Goal: Book appointment/travel/reservation

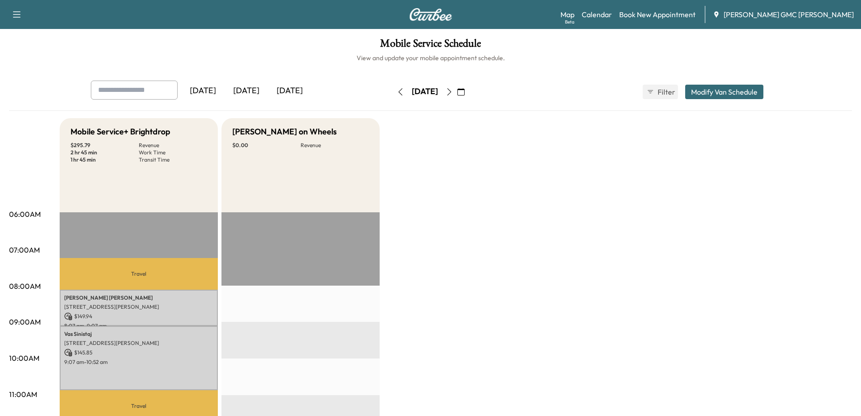
click at [451, 93] on icon "button" at bounding box center [449, 91] width 4 height 7
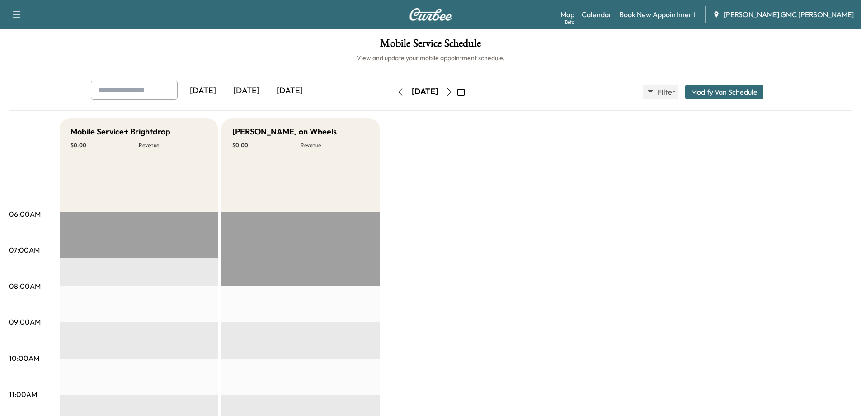
click at [453, 89] on icon "button" at bounding box center [449, 91] width 7 height 7
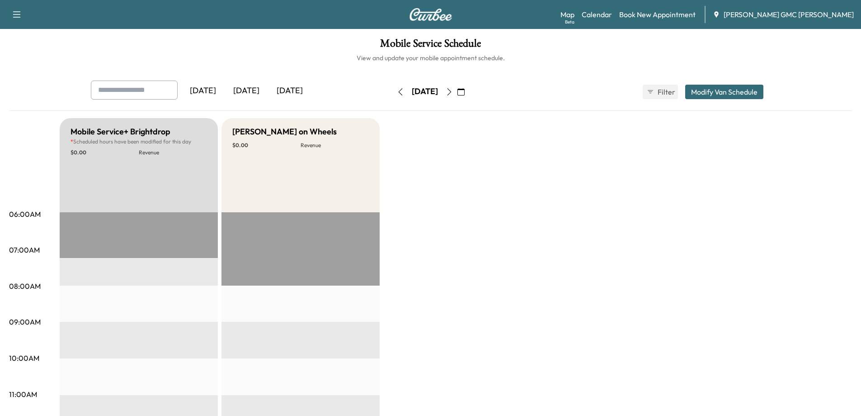
click at [453, 89] on icon "button" at bounding box center [449, 91] width 7 height 7
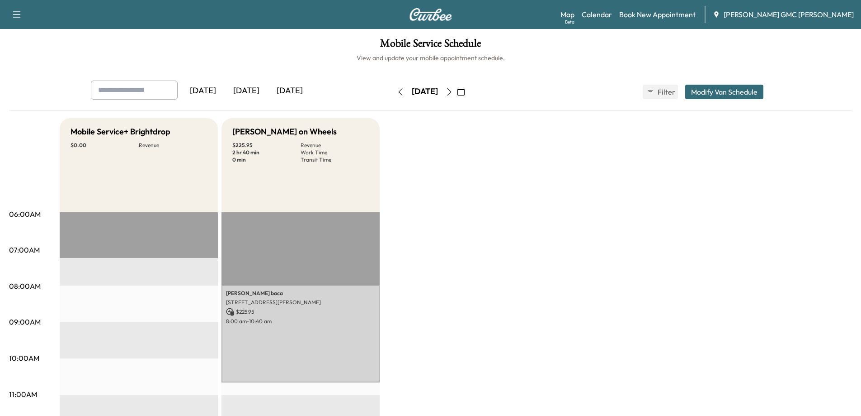
click at [465, 90] on icon "button" at bounding box center [461, 91] width 7 height 7
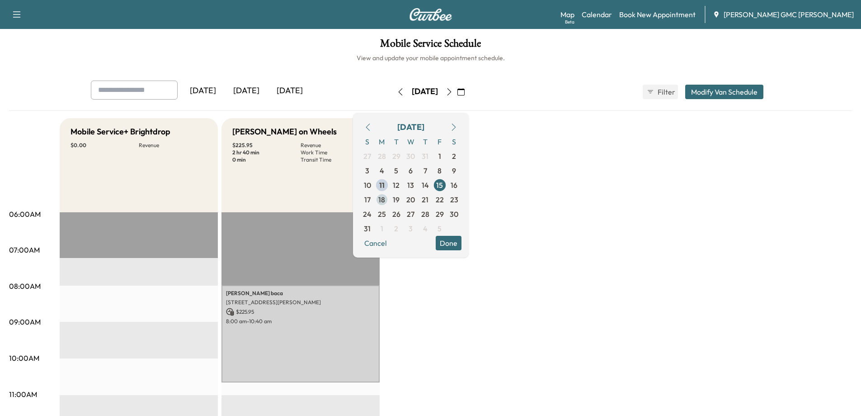
click at [385, 198] on span "18" at bounding box center [382, 199] width 7 height 11
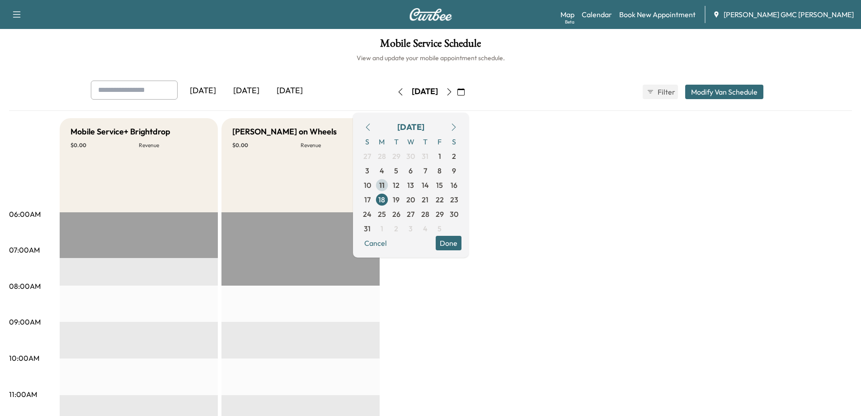
click at [385, 185] on span "11" at bounding box center [381, 185] width 5 height 11
click at [400, 186] on span "12" at bounding box center [396, 185] width 7 height 11
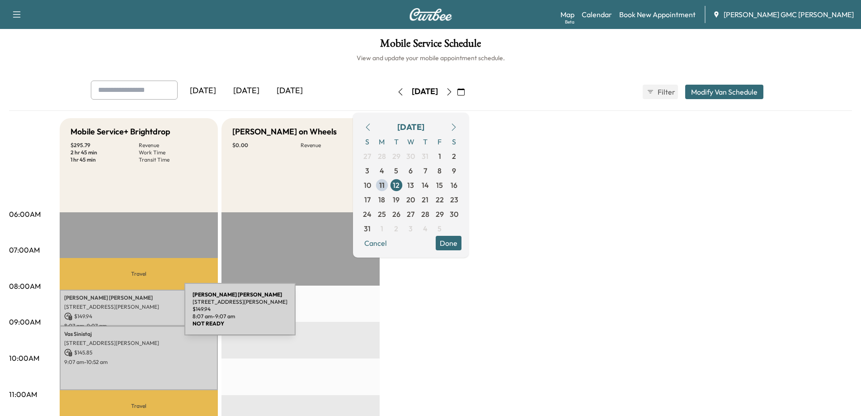
click at [117, 314] on p "$ 149.94" at bounding box center [138, 316] width 149 height 8
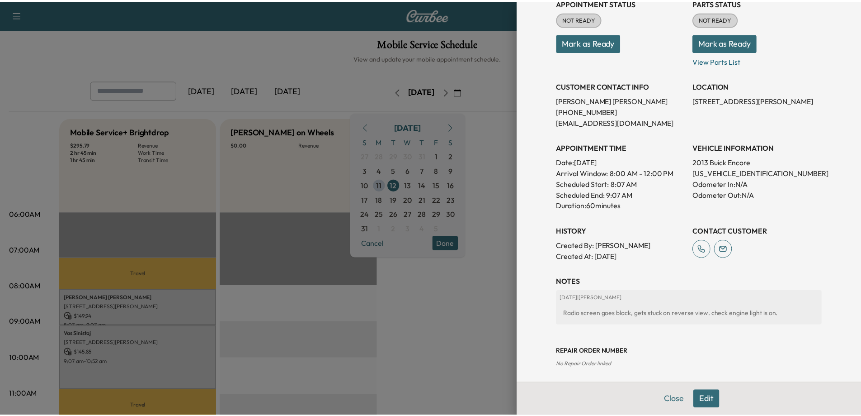
scroll to position [120, 0]
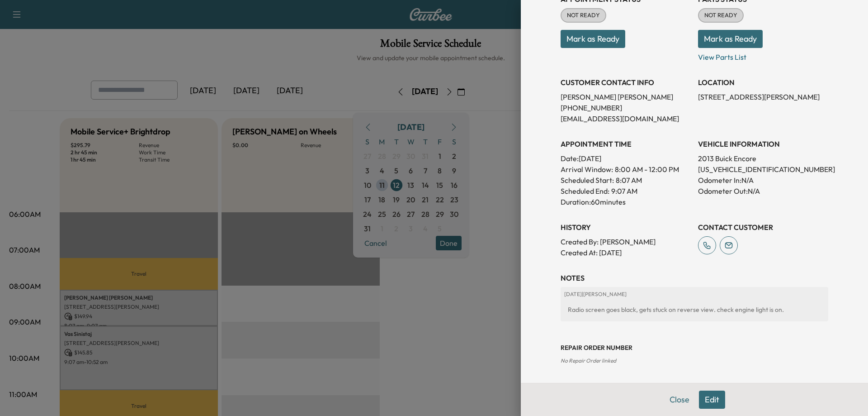
click at [379, 358] on div at bounding box center [434, 208] width 868 height 416
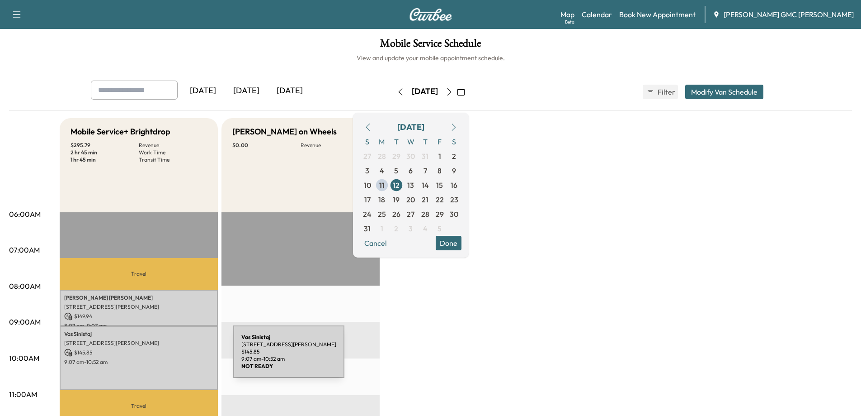
click at [166, 358] on p "9:07 am - 10:52 am" at bounding box center [138, 361] width 149 height 7
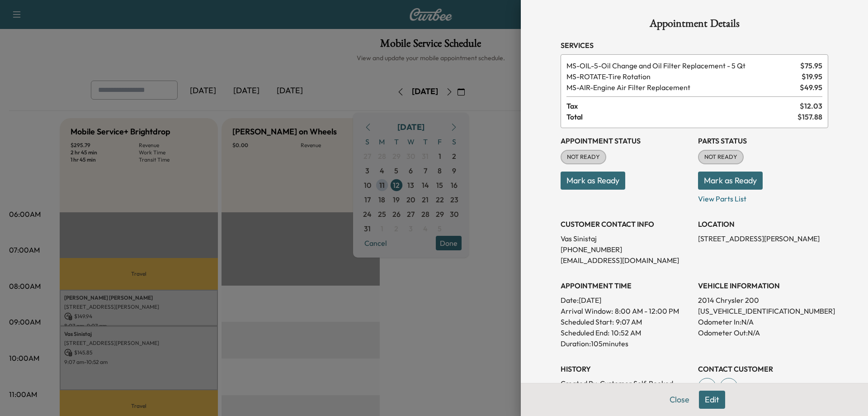
click at [397, 308] on div at bounding box center [434, 208] width 868 height 416
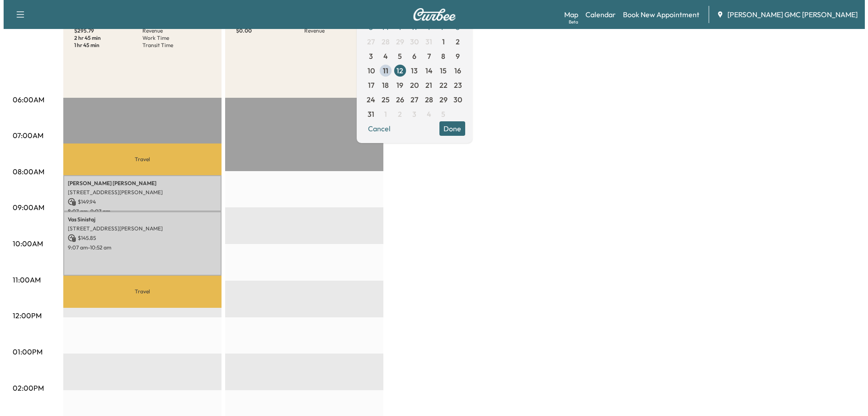
scroll to position [0, 0]
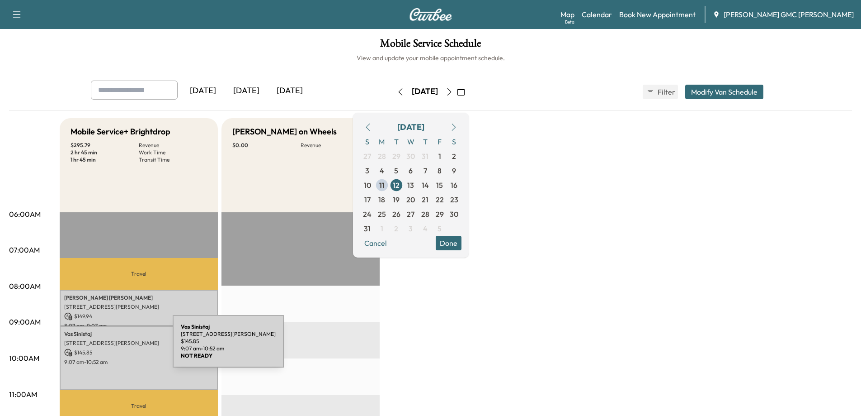
click at [105, 346] on div "Vas Sinistaj [STREET_ADDRESS][PERSON_NAME] $ 145.85 9:07 am - 10:52 am" at bounding box center [139, 358] width 158 height 64
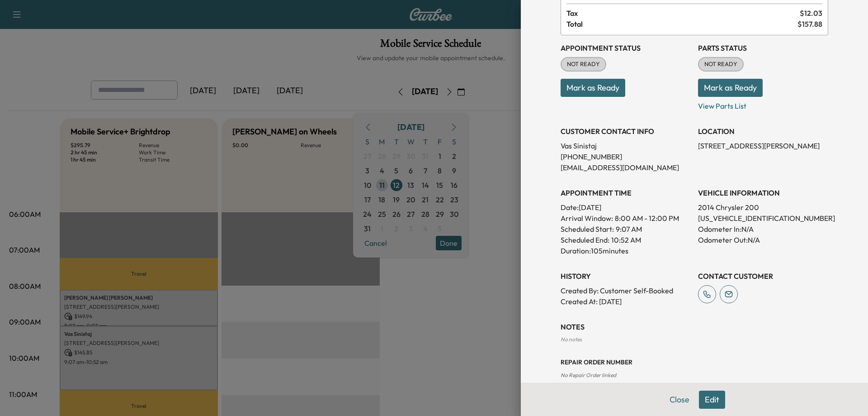
scroll to position [107, 0]
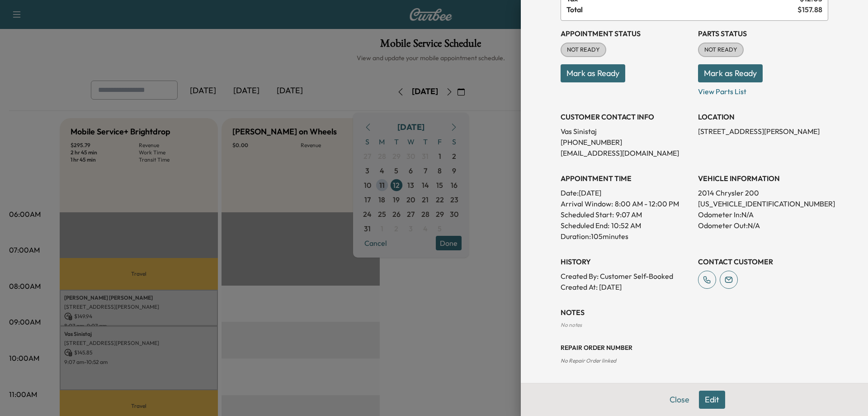
drag, startPoint x: 323, startPoint y: 363, endPoint x: 284, endPoint y: 351, distance: 40.8
click at [322, 362] on div at bounding box center [434, 208] width 868 height 416
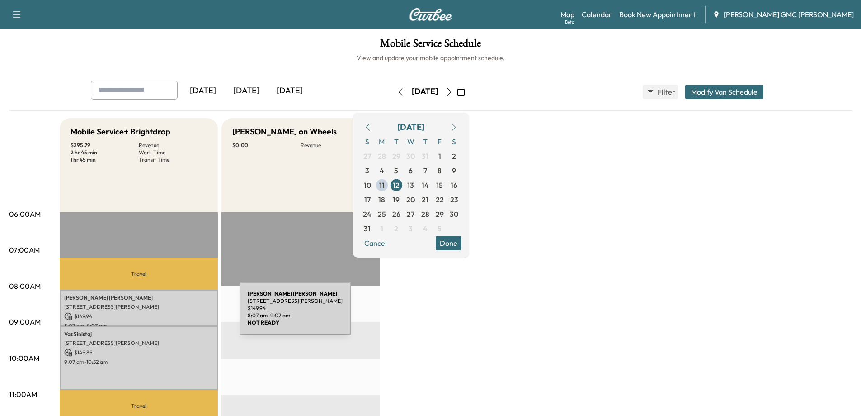
click at [166, 310] on div "[PERSON_NAME] [STREET_ADDRESS][PERSON_NAME] $ 149.94 8:07 am - 9:07 am" at bounding box center [139, 307] width 158 height 37
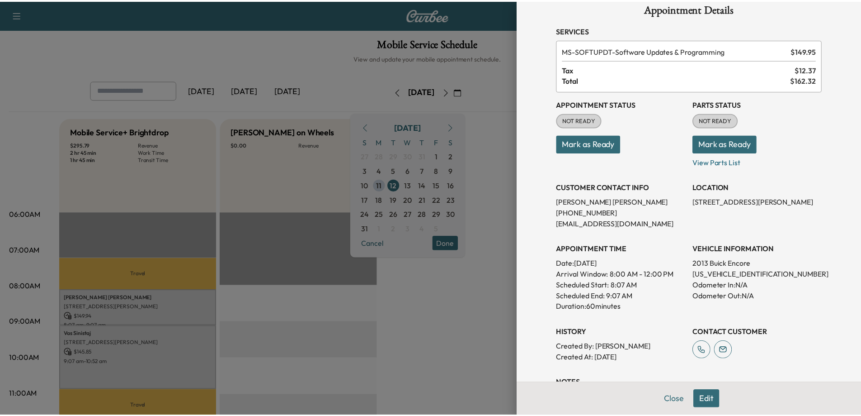
scroll to position [0, 0]
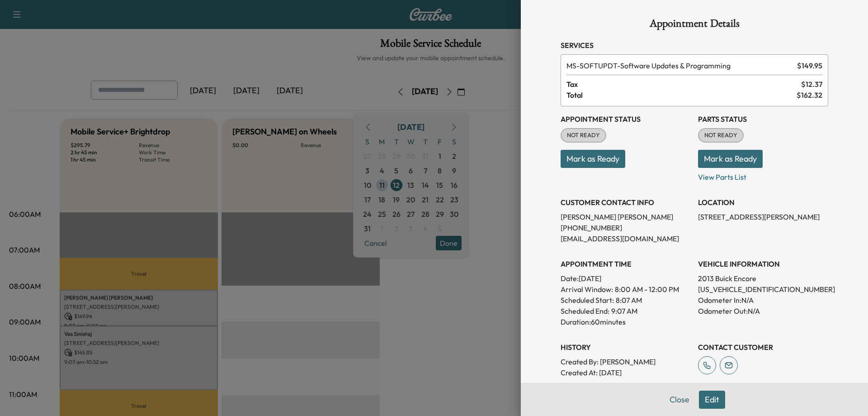
click at [118, 354] on div at bounding box center [434, 208] width 868 height 416
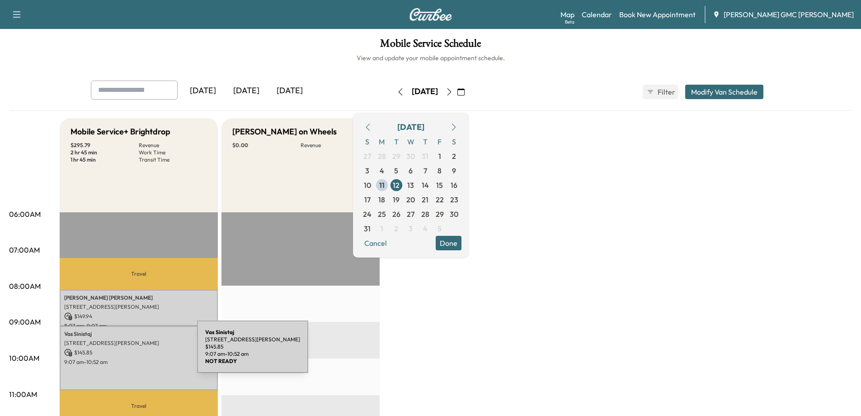
click at [129, 352] on p "$ 145.85" at bounding box center [138, 352] width 149 height 8
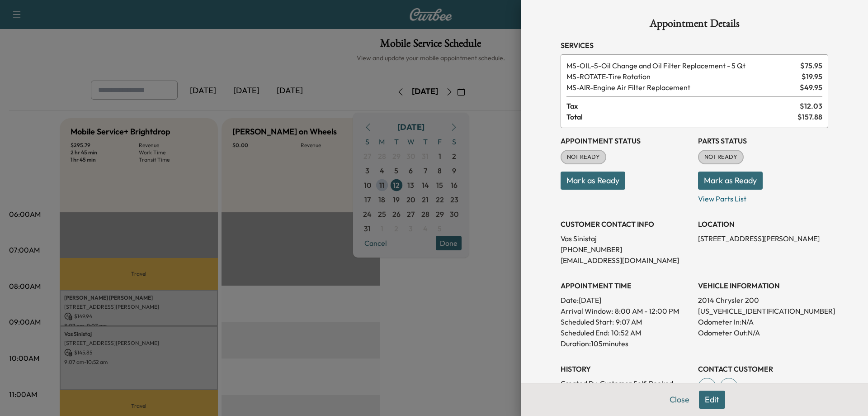
click at [270, 220] on div at bounding box center [434, 208] width 868 height 416
